Goal: Find contact information: Find contact information

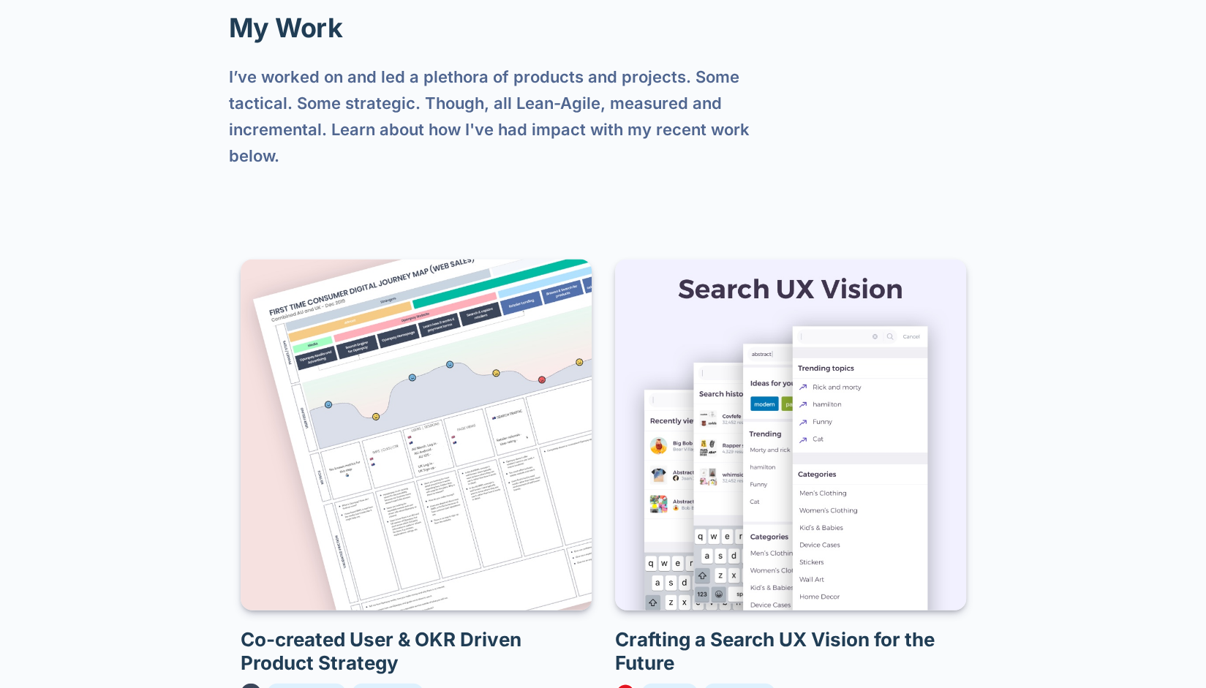
scroll to position [1753, 0]
click at [369, 271] on img at bounding box center [416, 433] width 351 height 351
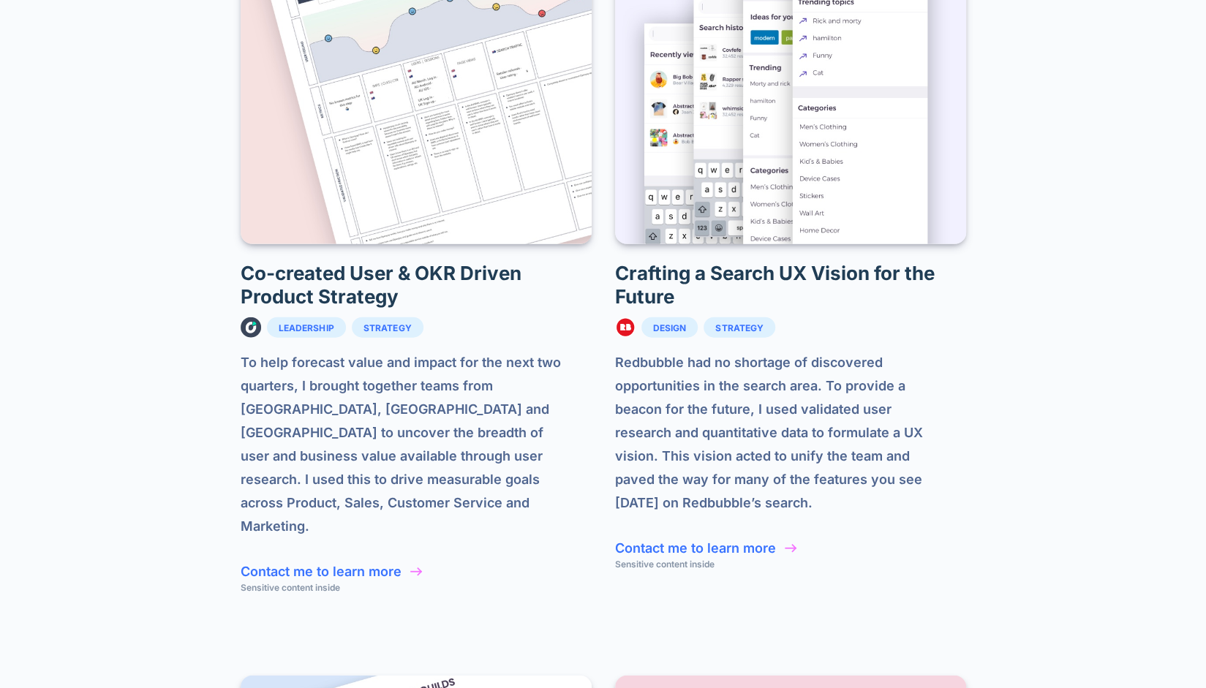
scroll to position [2118, 0]
click at [382, 564] on link "Contact me to learn more" at bounding box center [321, 571] width 161 height 15
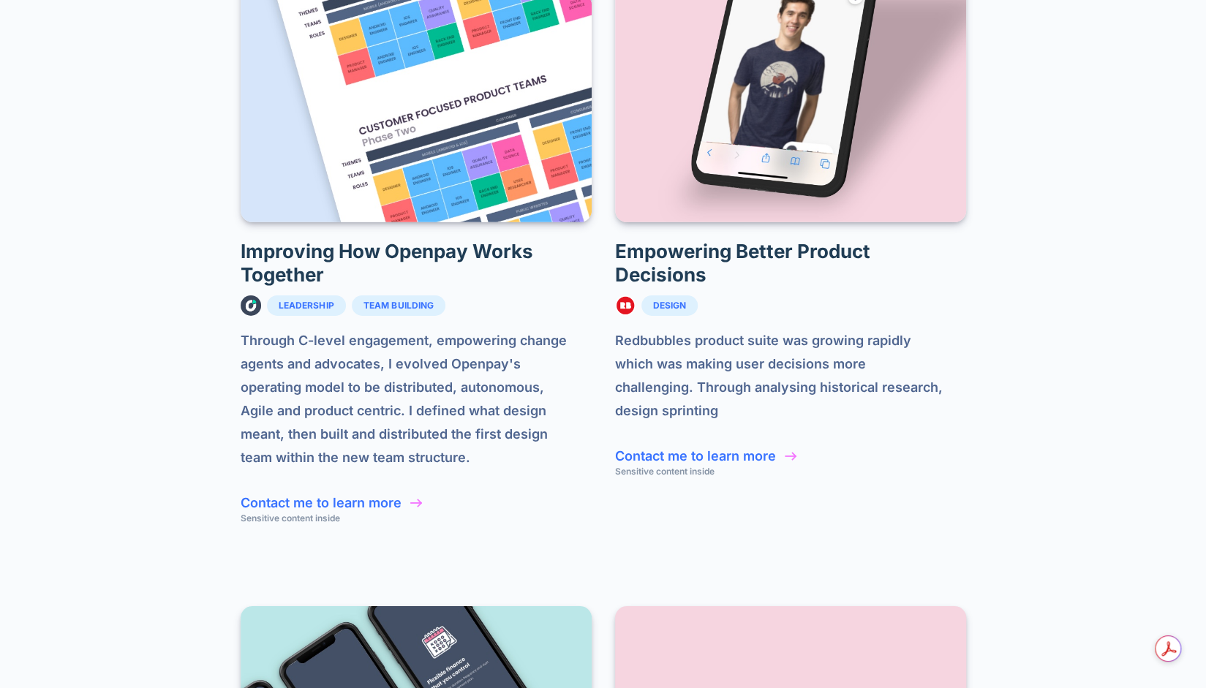
scroll to position [2922, 0]
click at [335, 495] on link "Contact me to learn more" at bounding box center [321, 502] width 161 height 15
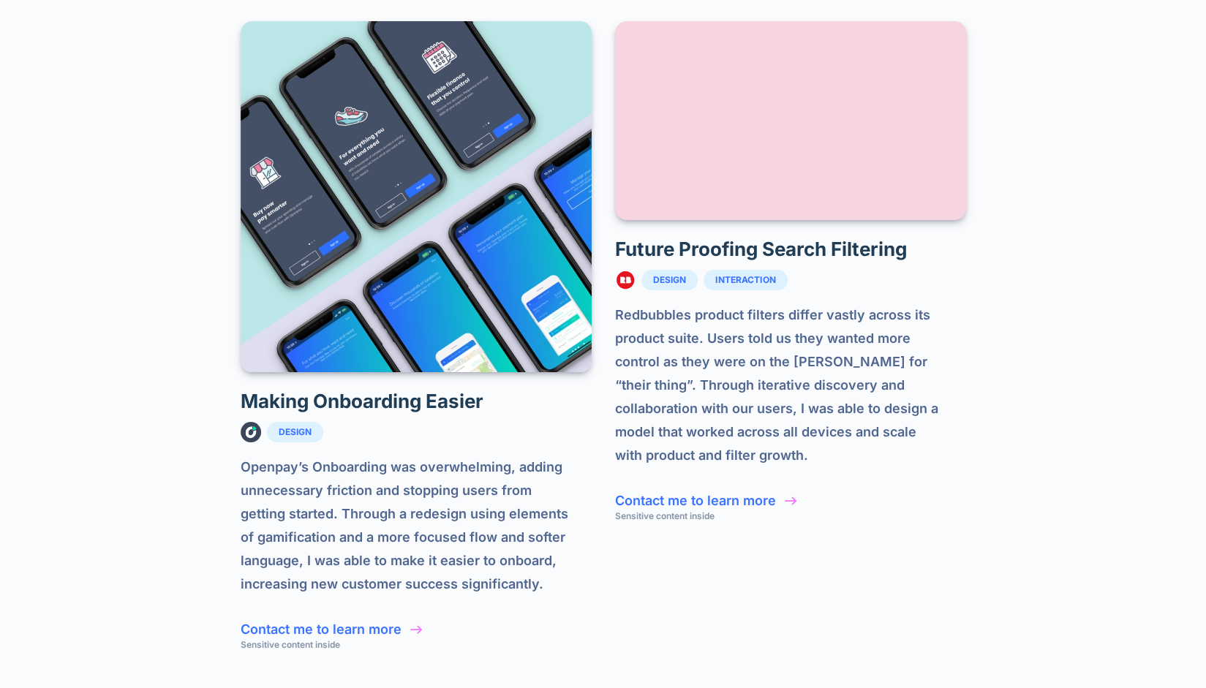
scroll to position [3507, 0]
drag, startPoint x: 290, startPoint y: 430, endPoint x: 297, endPoint y: 348, distance: 82.2
click at [290, 456] on p "Openpay’s Onboarding was overwhelming, adding unnecessary friction and stopping…" at bounding box center [416, 526] width 351 height 140
drag, startPoint x: 294, startPoint y: 340, endPoint x: 306, endPoint y: 298, distance: 44.0
click at [294, 422] on div "Design" at bounding box center [295, 432] width 57 height 20
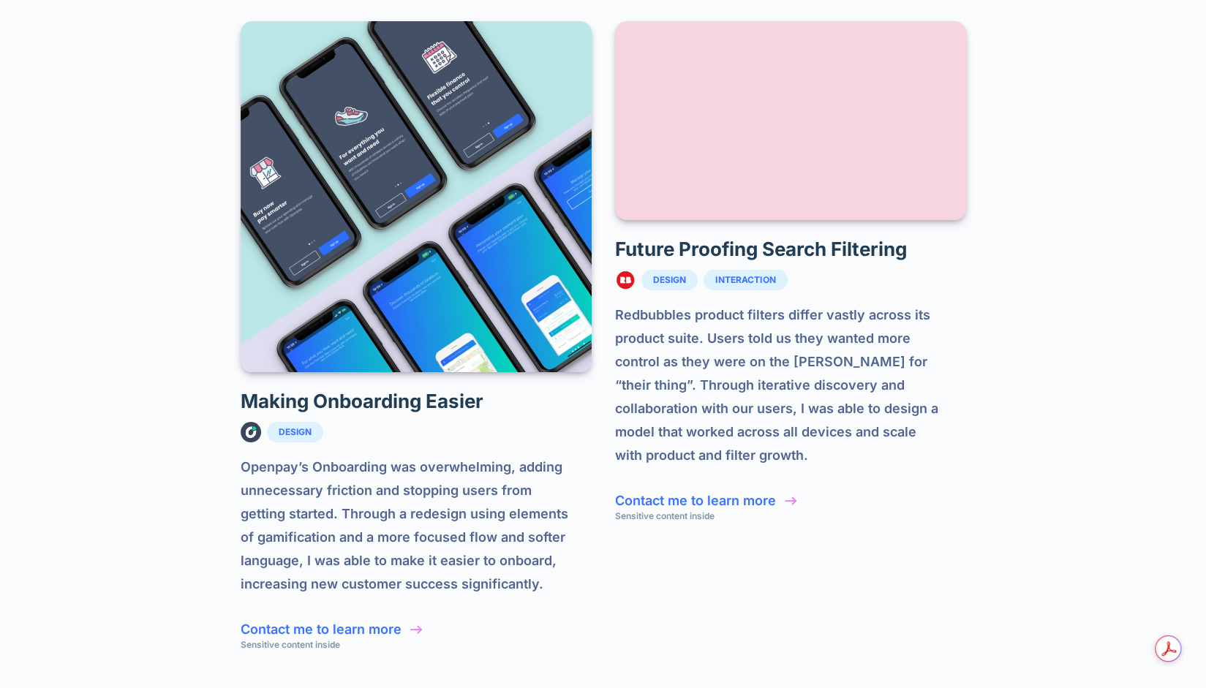
click at [306, 390] on h2 "Making Onboarding Easier" at bounding box center [416, 401] width 351 height 23
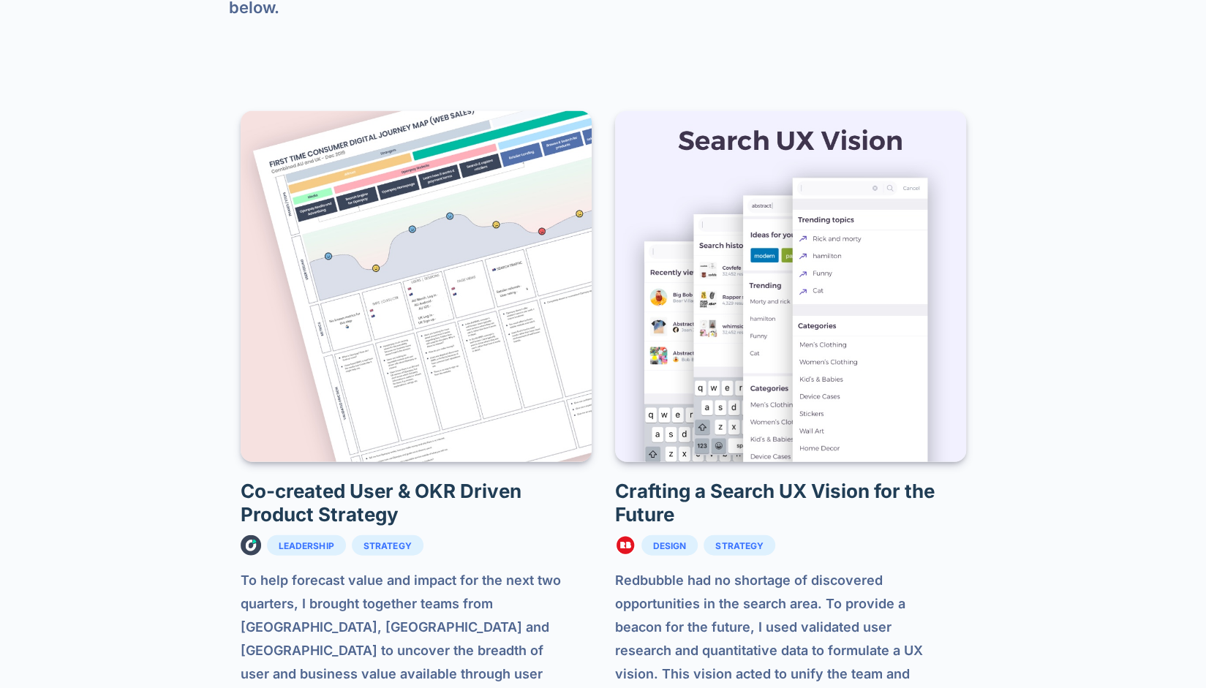
scroll to position [1901, 0]
drag, startPoint x: 380, startPoint y: 159, endPoint x: 382, endPoint y: 168, distance: 8.9
click at [381, 159] on img at bounding box center [416, 285] width 351 height 351
click at [790, 245] on img at bounding box center [790, 285] width 351 height 351
click at [739, 336] on img at bounding box center [790, 285] width 351 height 351
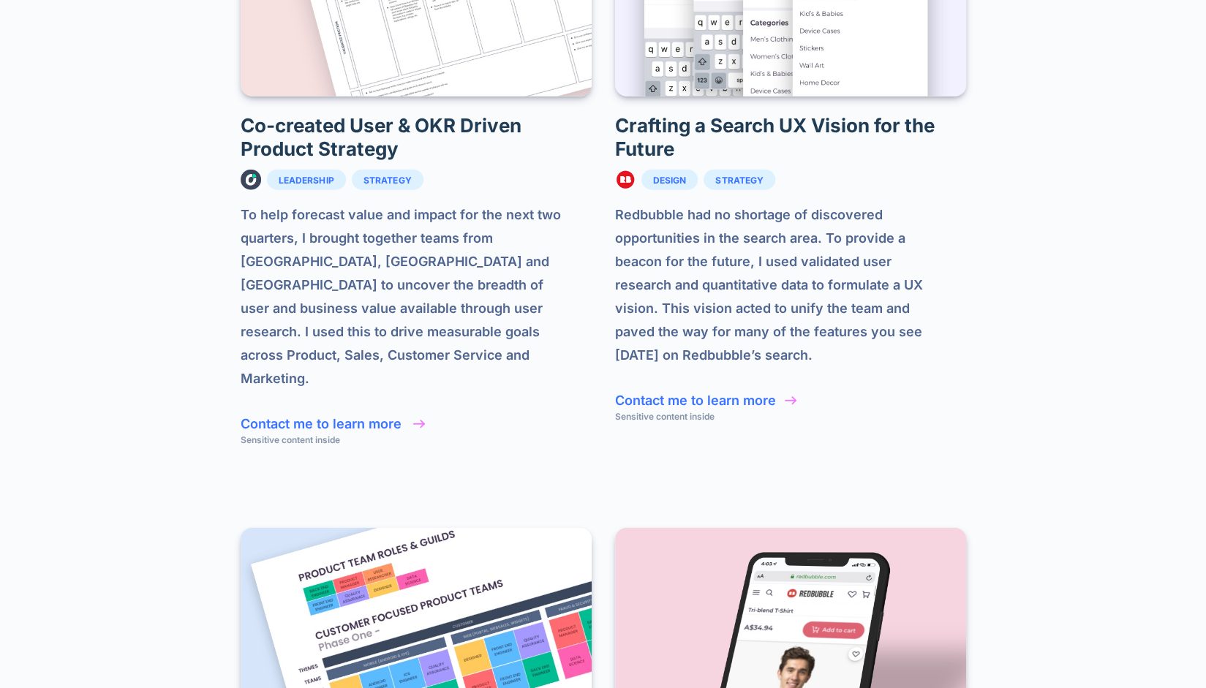
scroll to position [2266, 0]
click at [388, 415] on link "Contact me to learn more" at bounding box center [321, 422] width 161 height 15
click at [682, 392] on link "Contact me to learn more" at bounding box center [695, 399] width 161 height 15
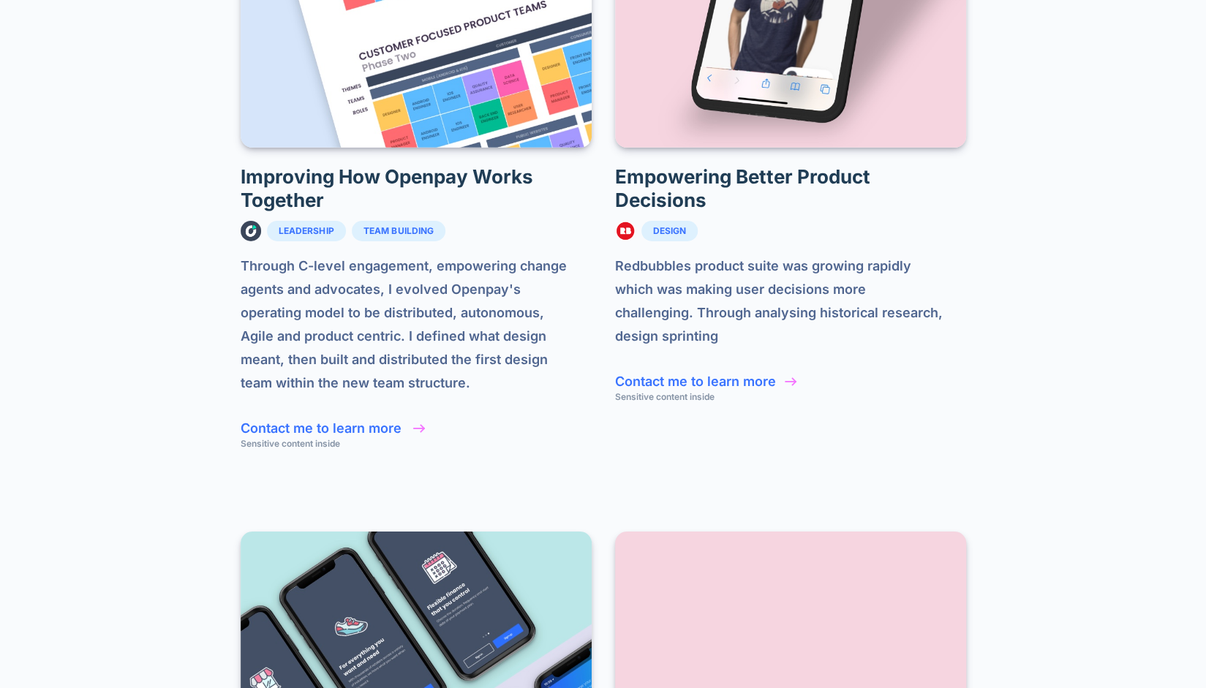
scroll to position [2997, 0]
click at [351, 421] on link "Contact me to learn more" at bounding box center [321, 428] width 161 height 15
click at [667, 374] on link "Contact me to learn more" at bounding box center [695, 381] width 161 height 15
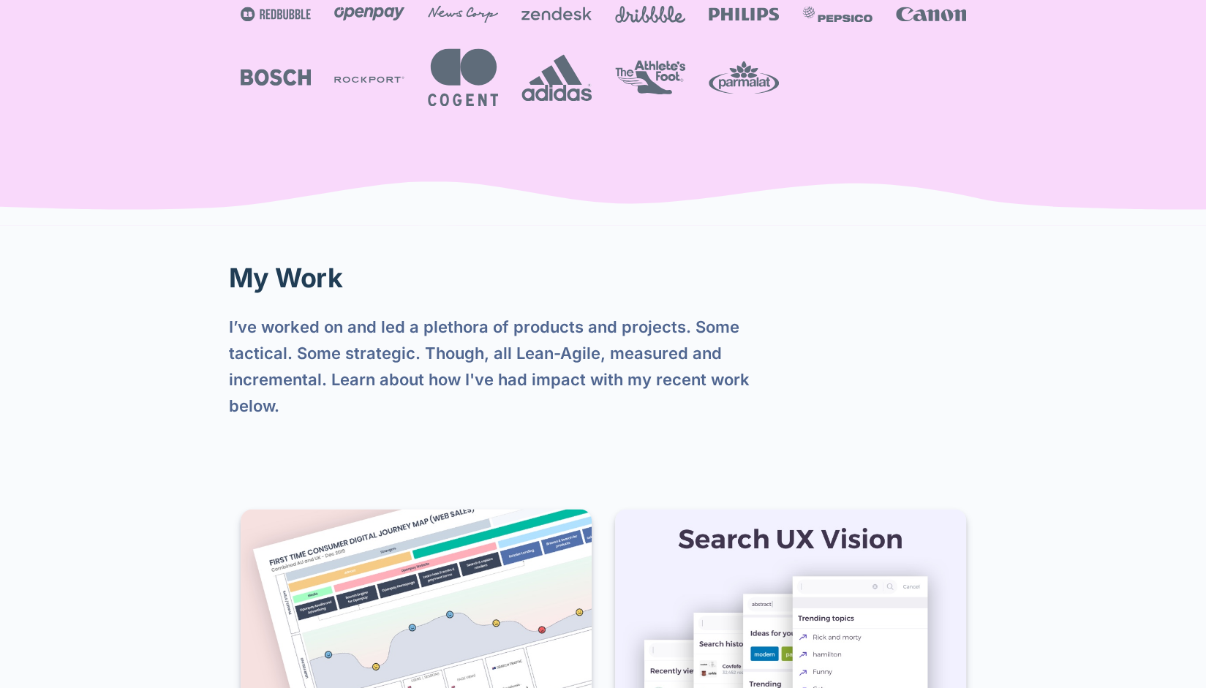
scroll to position [1363, 0]
